Goal: Task Accomplishment & Management: Use online tool/utility

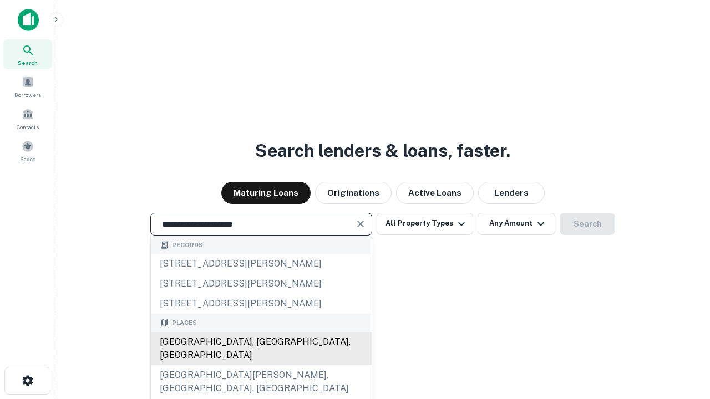
click at [261, 365] on div "Santa Monica, CA, USA" at bounding box center [261, 348] width 221 height 33
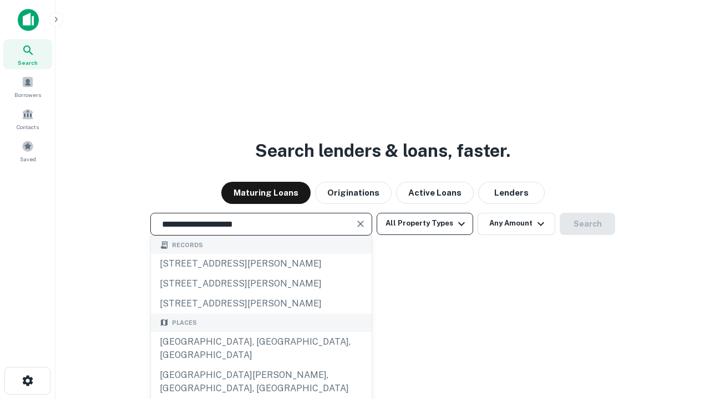
click at [425, 224] on button "All Property Types" at bounding box center [425, 224] width 96 height 22
type input "**********"
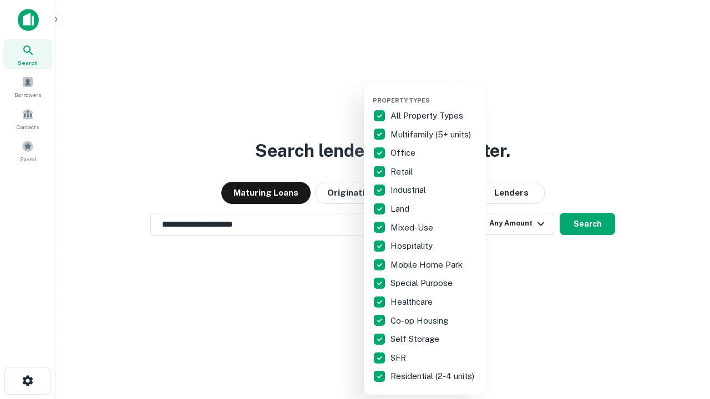
click at [434, 93] on button "button" at bounding box center [434, 93] width 122 height 1
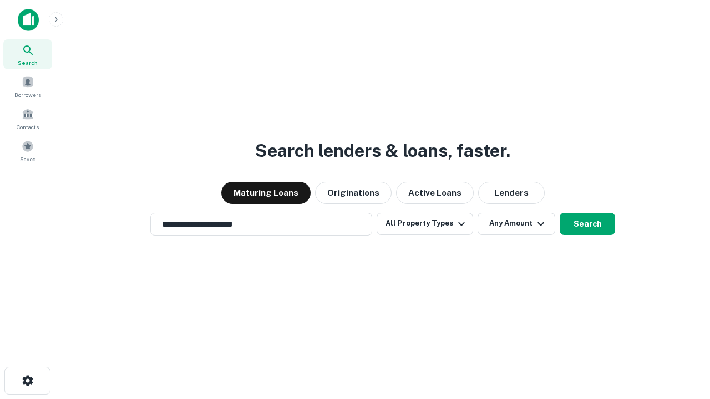
scroll to position [17, 0]
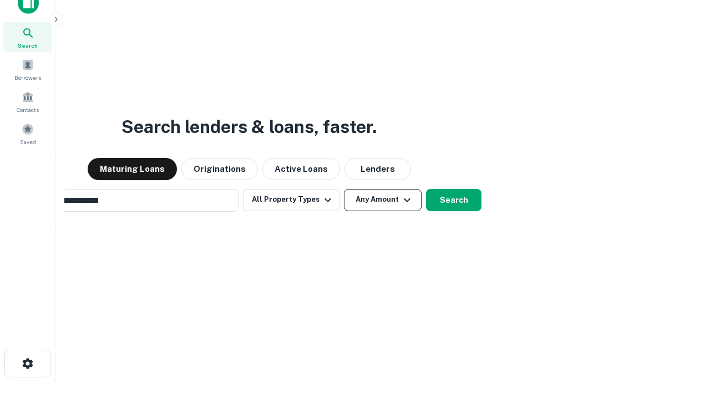
click at [344, 189] on button "Any Amount" at bounding box center [383, 200] width 78 height 22
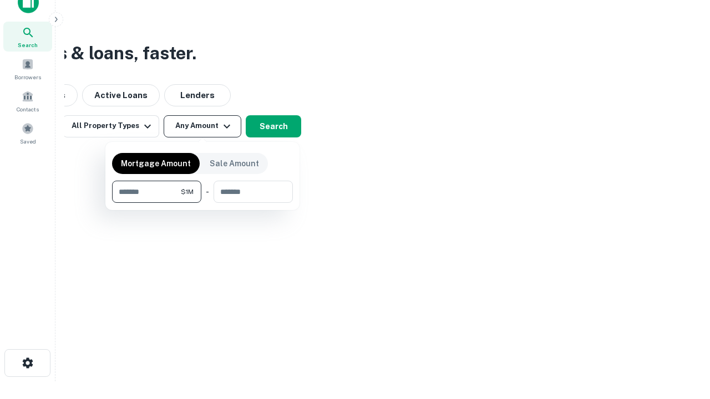
type input "*******"
click at [202, 203] on button "button" at bounding box center [202, 203] width 181 height 1
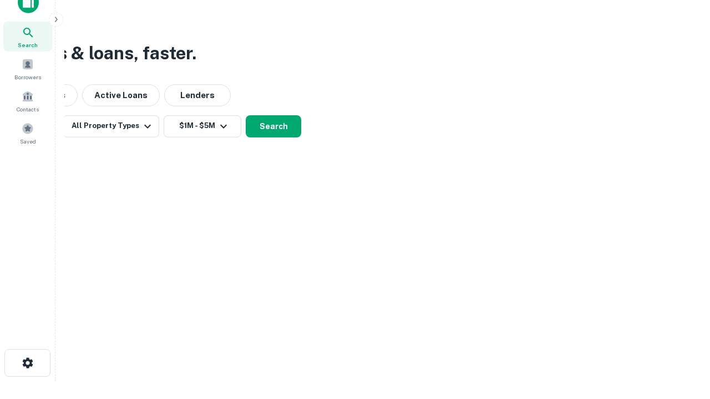
scroll to position [7, 205]
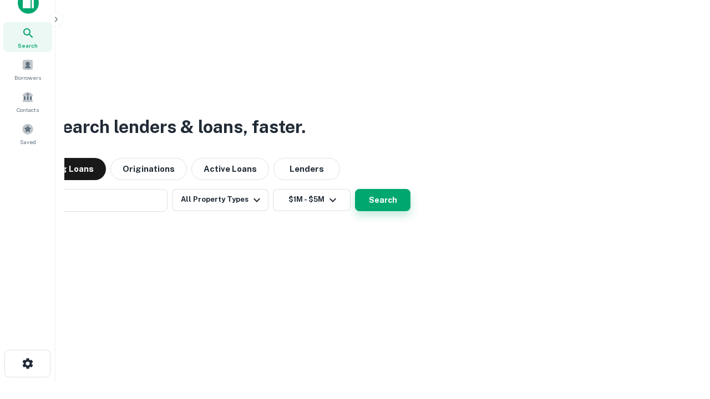
click at [355, 189] on button "Search" at bounding box center [382, 200] width 55 height 22
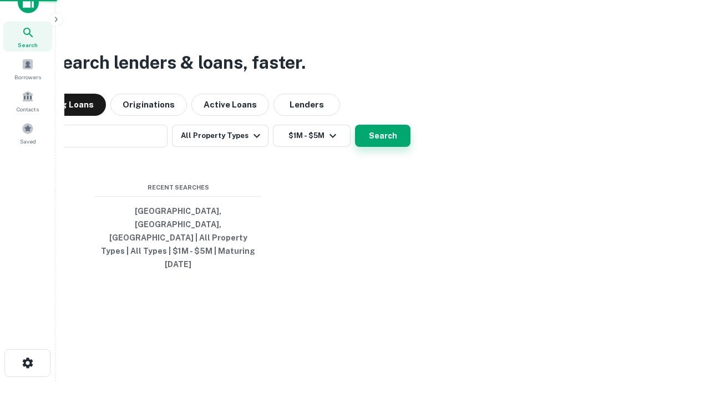
scroll to position [29, 314]
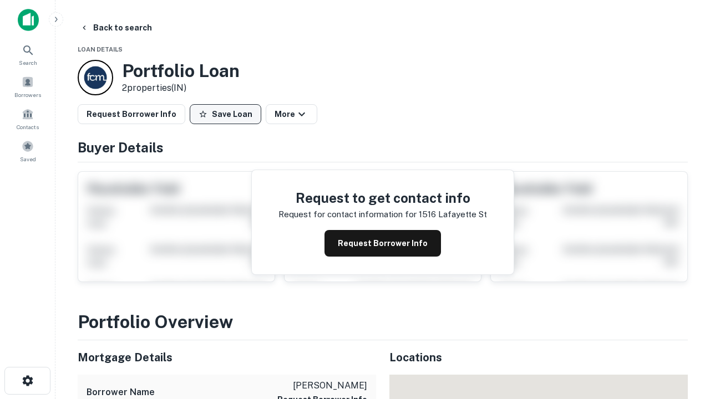
click at [225, 114] on button "Save Loan" at bounding box center [226, 114] width 72 height 20
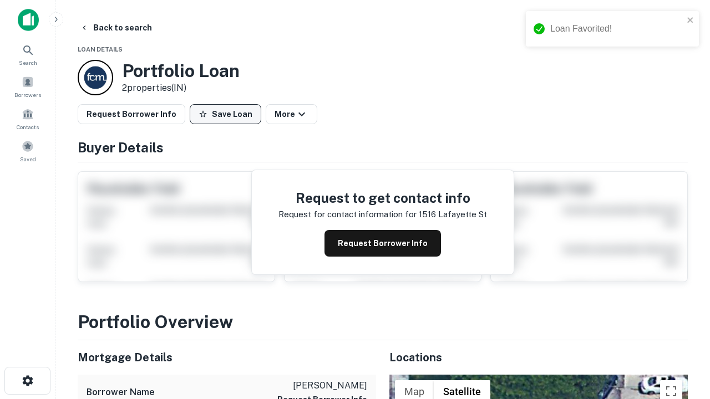
click at [228, 114] on button "Save Loan" at bounding box center [226, 114] width 72 height 20
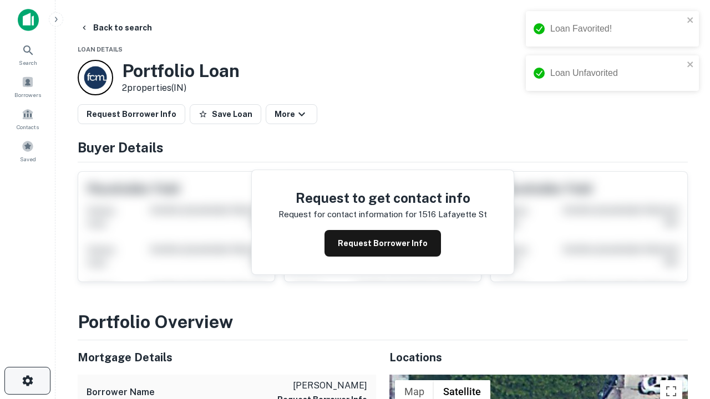
click at [27, 381] on icon "button" at bounding box center [27, 380] width 13 height 13
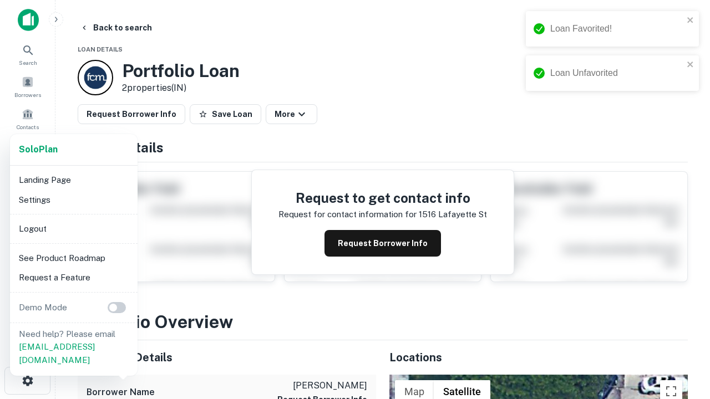
click at [73, 228] on li "Logout" at bounding box center [73, 229] width 119 height 20
